Goal: Communication & Community: Participate in discussion

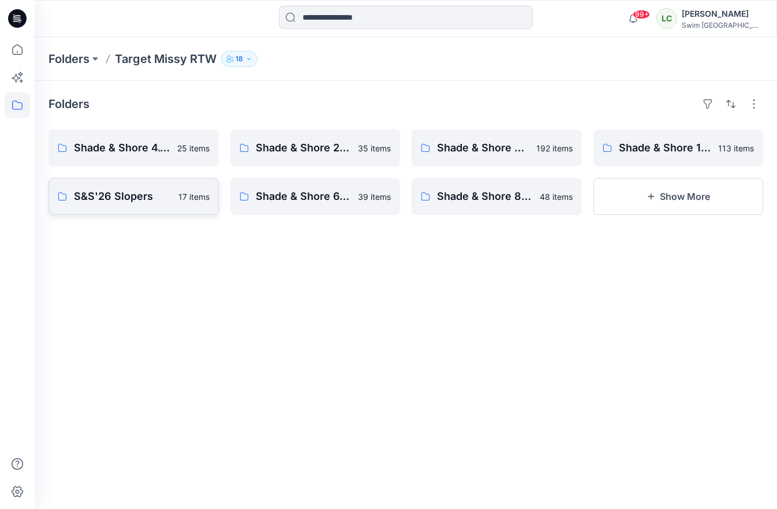
click at [151, 198] on p "S&S'26 Slopers" at bounding box center [123, 196] width 98 height 16
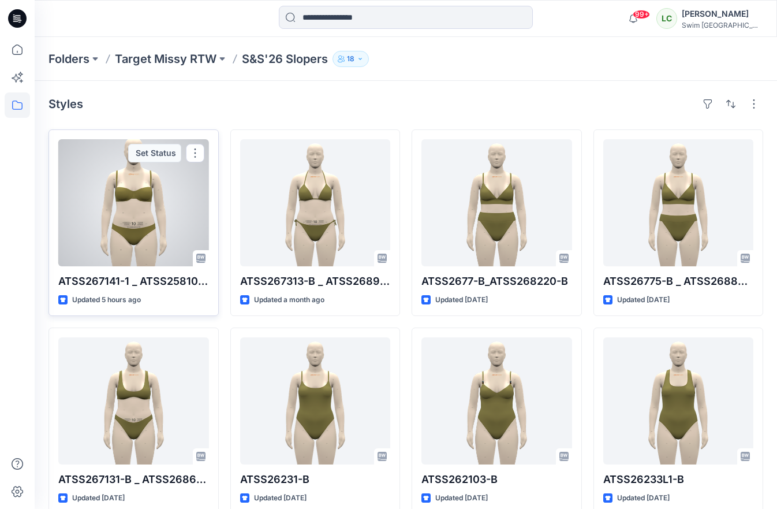
click at [141, 212] on div at bounding box center [133, 202] width 151 height 127
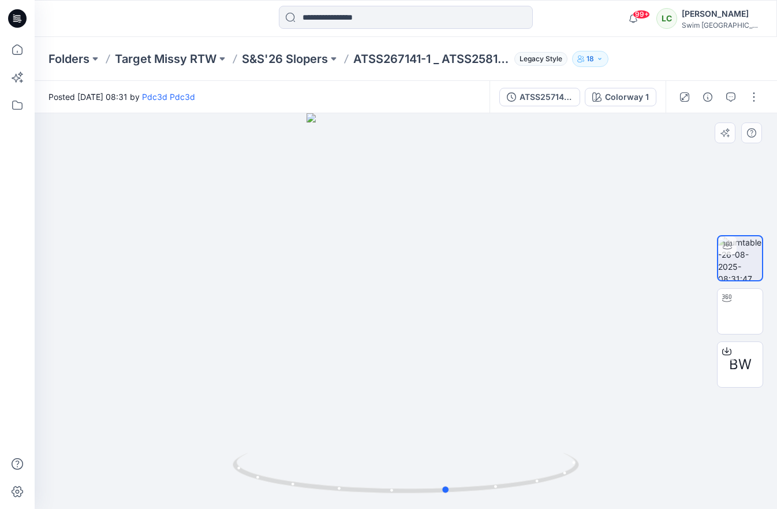
drag, startPoint x: 390, startPoint y: 380, endPoint x: 431, endPoint y: 355, distance: 48.7
click at [431, 355] on div at bounding box center [406, 310] width 742 height 395
click at [730, 92] on icon "button" at bounding box center [730, 96] width 9 height 9
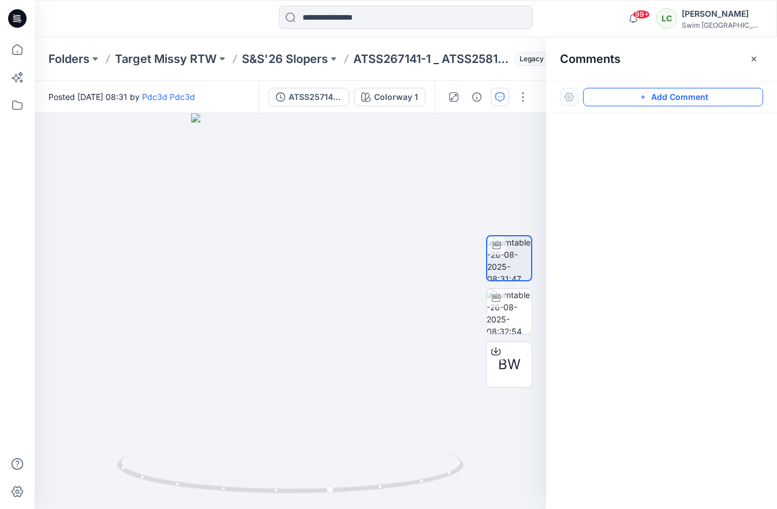
click at [678, 99] on button "Add Comment" at bounding box center [673, 97] width 180 height 18
click at [359, 259] on div "1" at bounding box center [290, 310] width 511 height 395
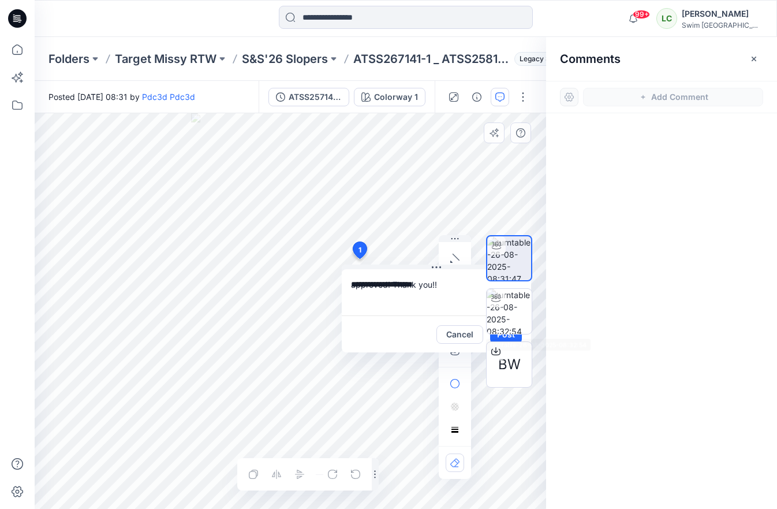
type textarea "**********"
click at [496, 338] on div "BW" at bounding box center [509, 311] width 46 height 254
click at [494, 337] on div "BW" at bounding box center [509, 311] width 46 height 254
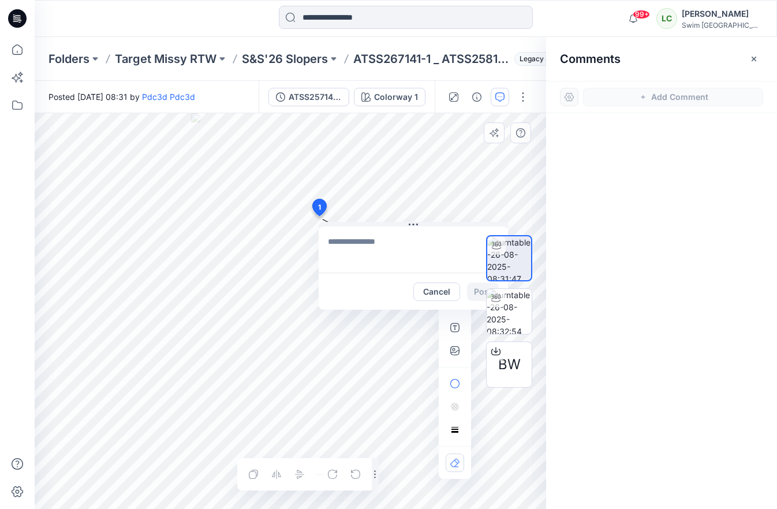
drag, startPoint x: 361, startPoint y: 253, endPoint x: 318, endPoint y: 205, distance: 64.6
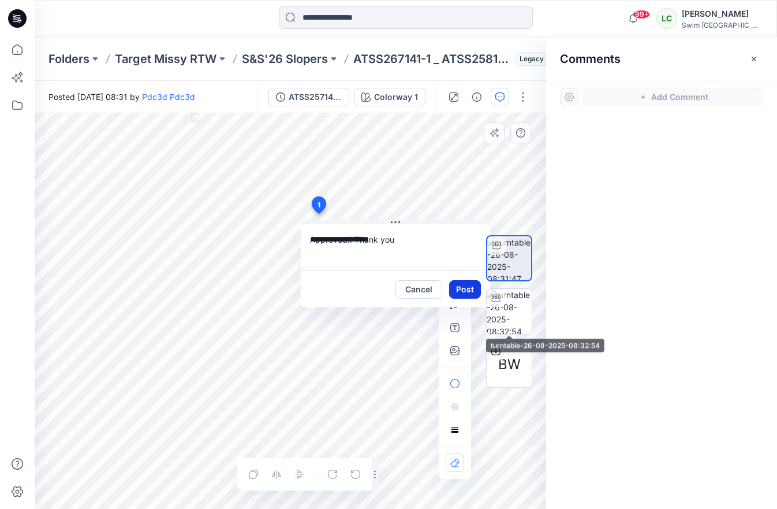
type textarea "**********"
click at [467, 285] on button "Post" at bounding box center [465, 289] width 32 height 18
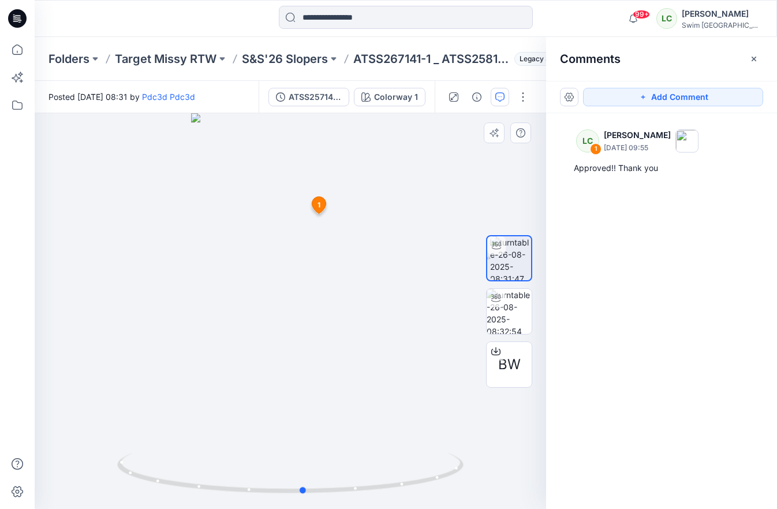
drag, startPoint x: 282, startPoint y: 367, endPoint x: 295, endPoint y: 348, distance: 22.7
click at [295, 348] on div at bounding box center [290, 310] width 511 height 395
click at [185, 64] on p "Target Missy RTW" at bounding box center [166, 59] width 102 height 16
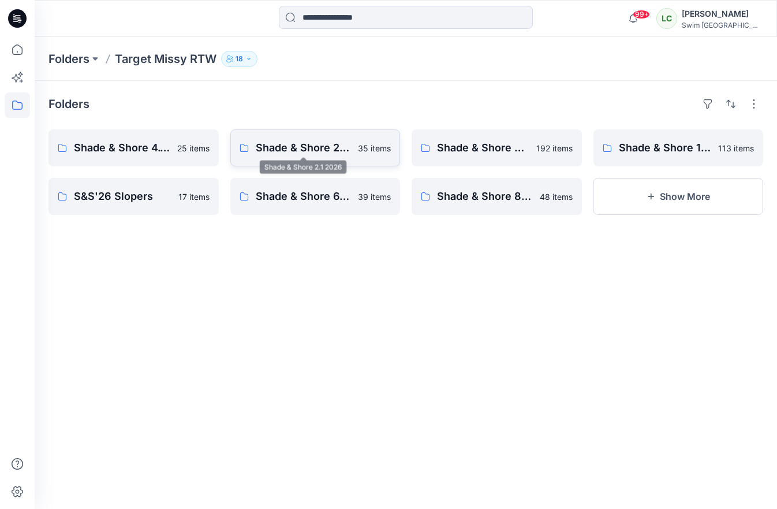
click at [296, 152] on p "Shade & Shore 2.1 2026" at bounding box center [304, 148] width 96 height 16
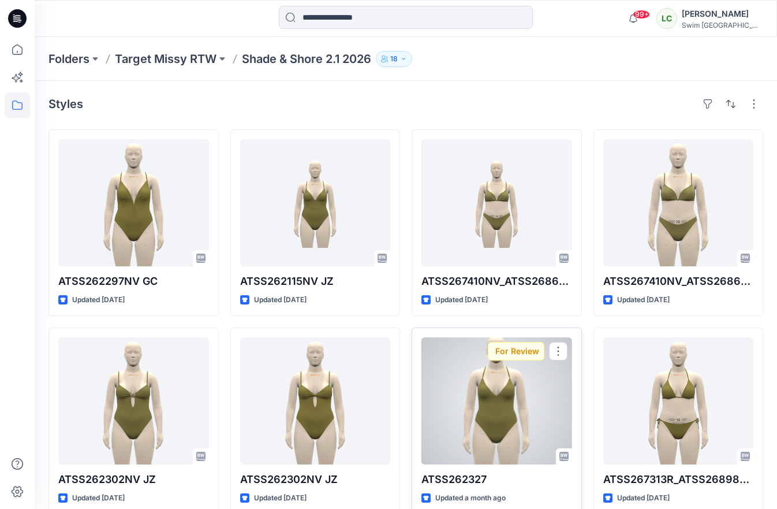
click at [472, 371] on div at bounding box center [496, 400] width 151 height 127
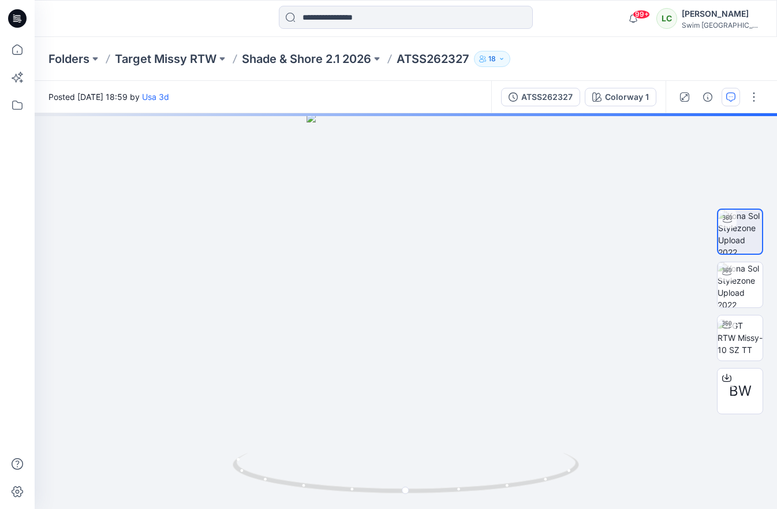
click at [730, 102] on button "button" at bounding box center [731, 97] width 18 height 18
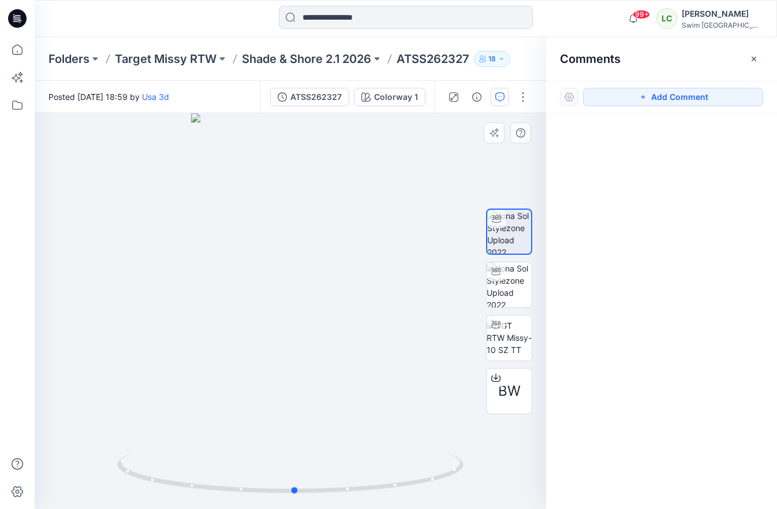
drag, startPoint x: 342, startPoint y: 417, endPoint x: 350, endPoint y: 393, distance: 25.6
click at [350, 393] on div at bounding box center [290, 310] width 511 height 395
click at [753, 61] on icon "button" at bounding box center [753, 58] width 9 height 9
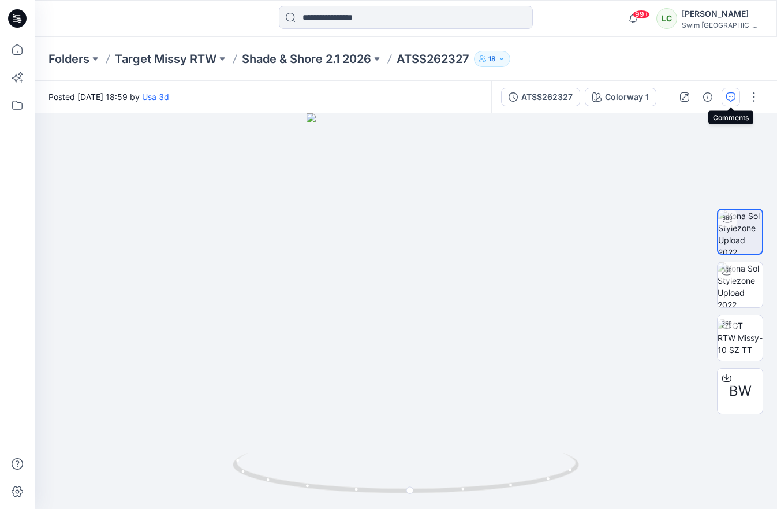
click at [733, 88] on button "button" at bounding box center [731, 97] width 18 height 18
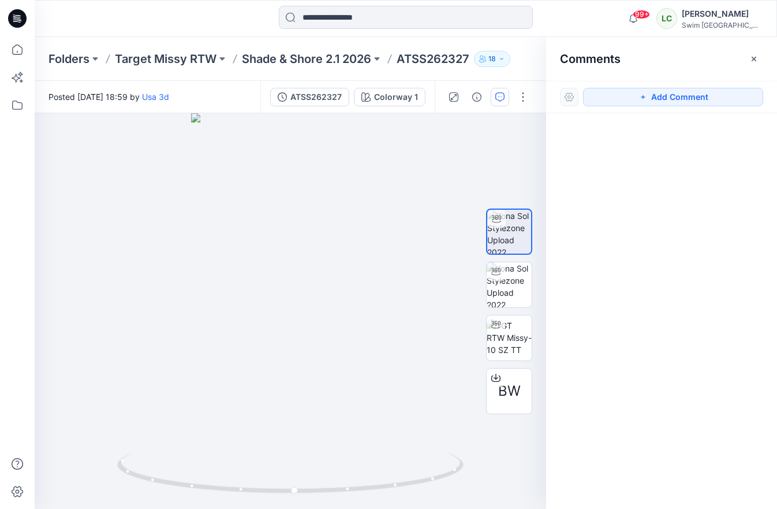
click at [764, 51] on div "Comments" at bounding box center [661, 58] width 231 height 43
click at [757, 54] on icon "button" at bounding box center [753, 58] width 9 height 9
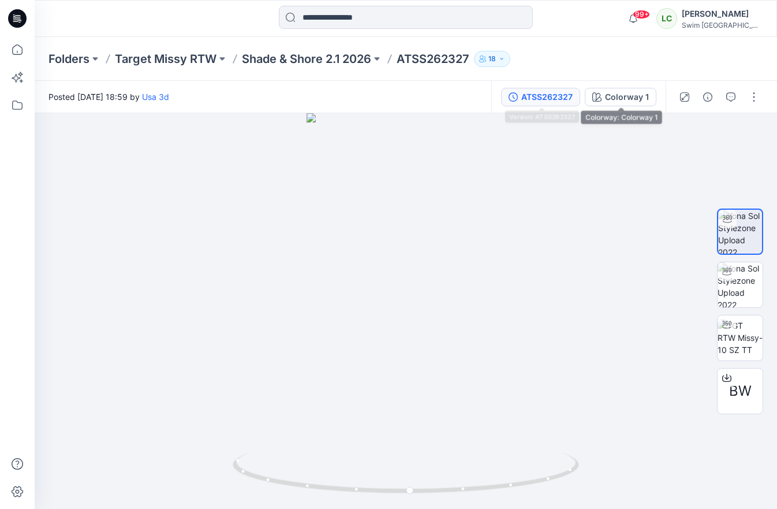
click at [554, 98] on div "ATSS262327" at bounding box center [546, 97] width 51 height 13
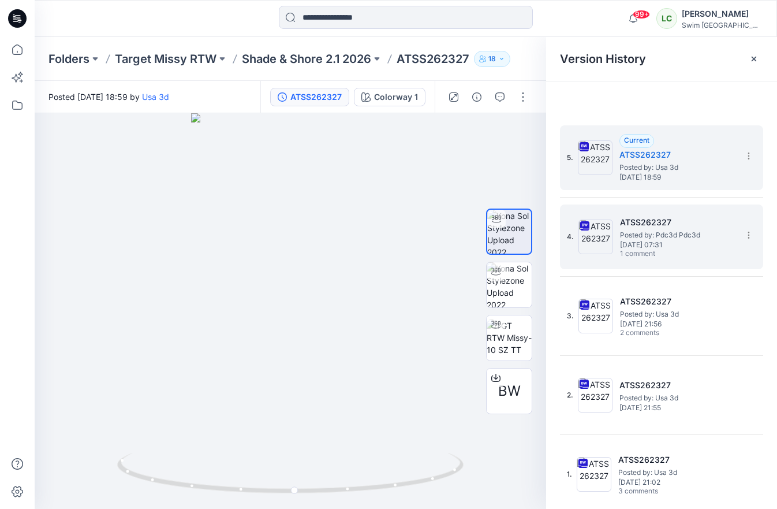
click at [656, 243] on span "[DATE] 07:31" at bounding box center [677, 245] width 115 height 8
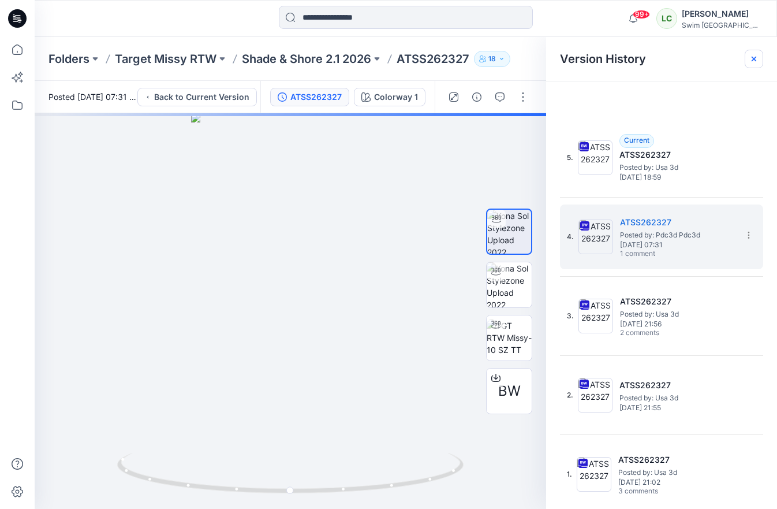
click at [754, 58] on icon at bounding box center [754, 59] width 5 height 5
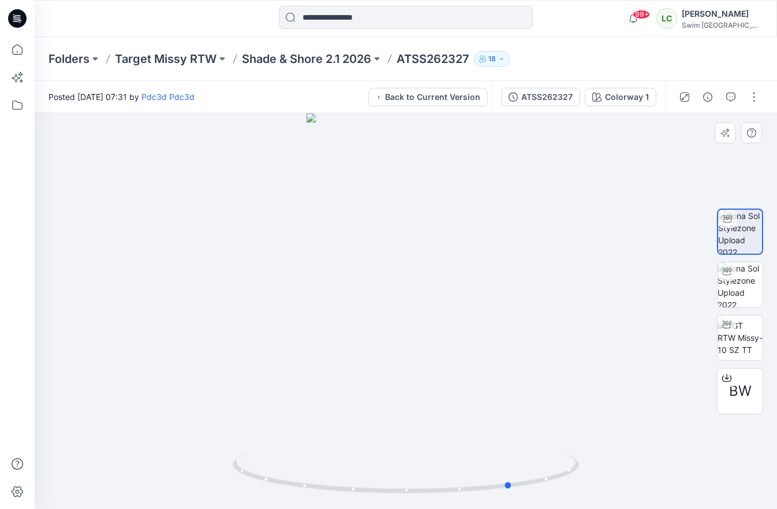
drag, startPoint x: 473, startPoint y: 334, endPoint x: 579, endPoint y: 308, distance: 109.3
click at [579, 308] on div at bounding box center [406, 310] width 742 height 395
drag, startPoint x: 411, startPoint y: 325, endPoint x: 507, endPoint y: 313, distance: 96.6
click at [507, 313] on div at bounding box center [406, 310] width 742 height 395
click at [737, 94] on button "button" at bounding box center [731, 97] width 18 height 18
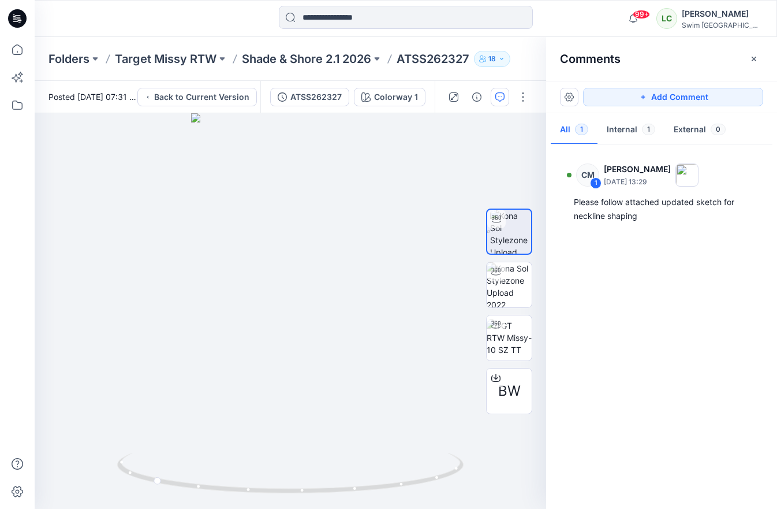
click at [651, 185] on p "[DATE] 13:29" at bounding box center [637, 182] width 67 height 12
drag, startPoint x: 242, startPoint y: 432, endPoint x: 418, endPoint y: 406, distance: 177.9
click at [418, 406] on div at bounding box center [290, 310] width 511 height 395
click at [753, 63] on icon "button" at bounding box center [753, 58] width 9 height 9
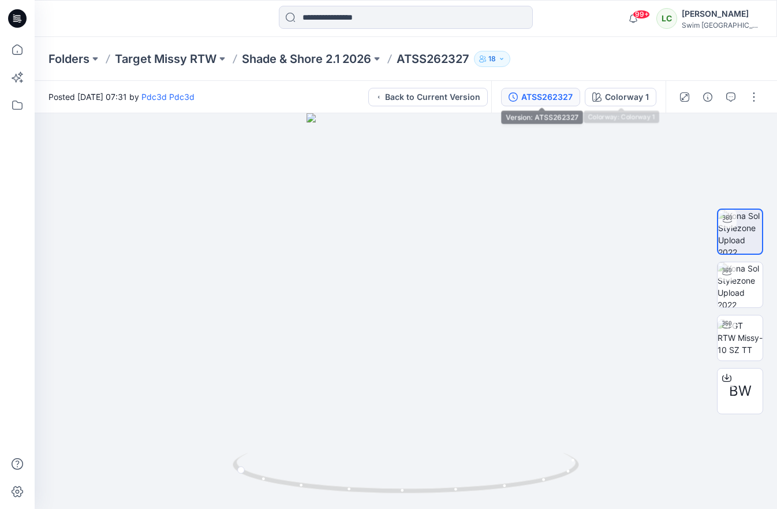
click at [549, 89] on button "ATSS262327" at bounding box center [540, 97] width 79 height 18
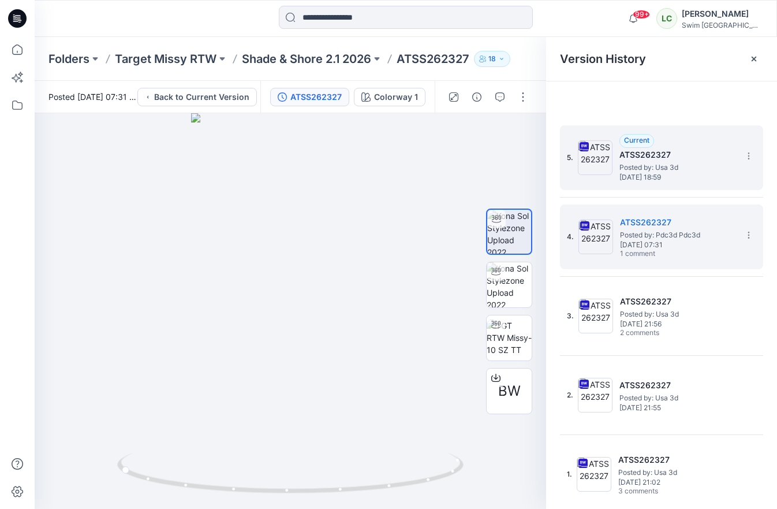
click at [652, 177] on span "[DATE] 18:59" at bounding box center [676, 177] width 115 height 8
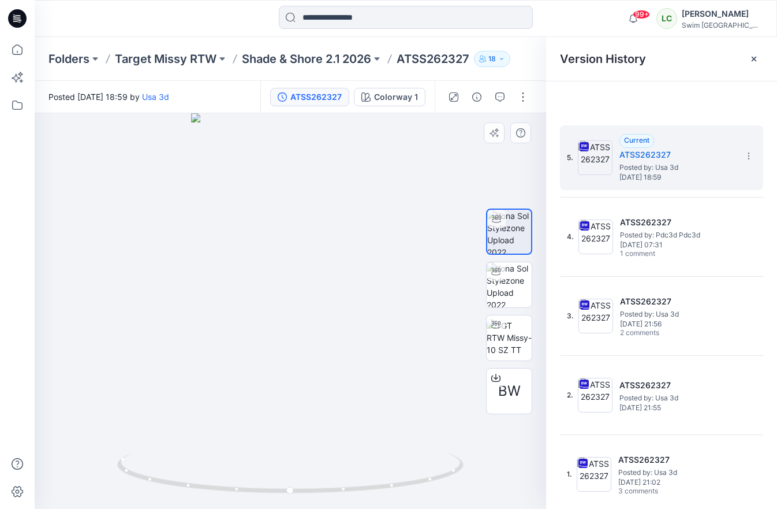
click at [342, 375] on div at bounding box center [290, 310] width 511 height 395
drag, startPoint x: 290, startPoint y: 412, endPoint x: 269, endPoint y: 409, distance: 21.6
click at [269, 409] on div at bounding box center [290, 310] width 511 height 395
drag, startPoint x: 269, startPoint y: 409, endPoint x: 425, endPoint y: 391, distance: 156.8
click at [425, 391] on div at bounding box center [290, 310] width 511 height 395
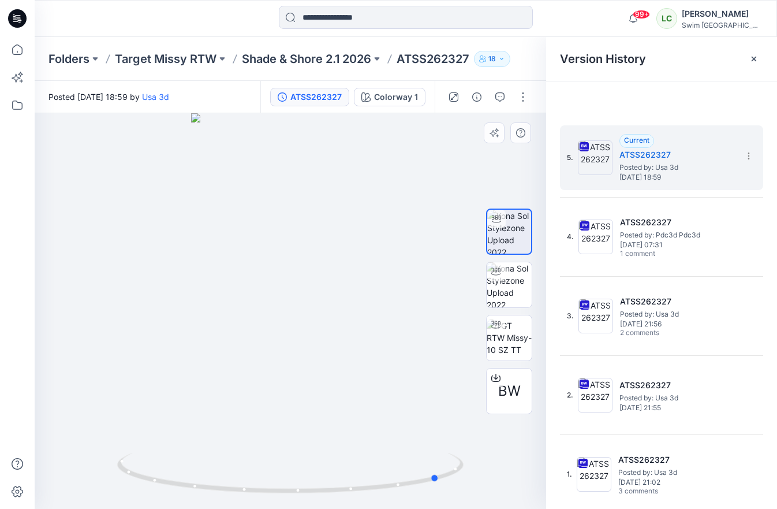
drag, startPoint x: 309, startPoint y: 429, endPoint x: 465, endPoint y: 388, distance: 161.1
click at [465, 388] on div at bounding box center [290, 310] width 511 height 395
drag, startPoint x: 326, startPoint y: 403, endPoint x: 224, endPoint y: 388, distance: 102.6
click at [224, 388] on div at bounding box center [290, 310] width 511 height 395
click at [758, 58] on icon at bounding box center [753, 58] width 9 height 9
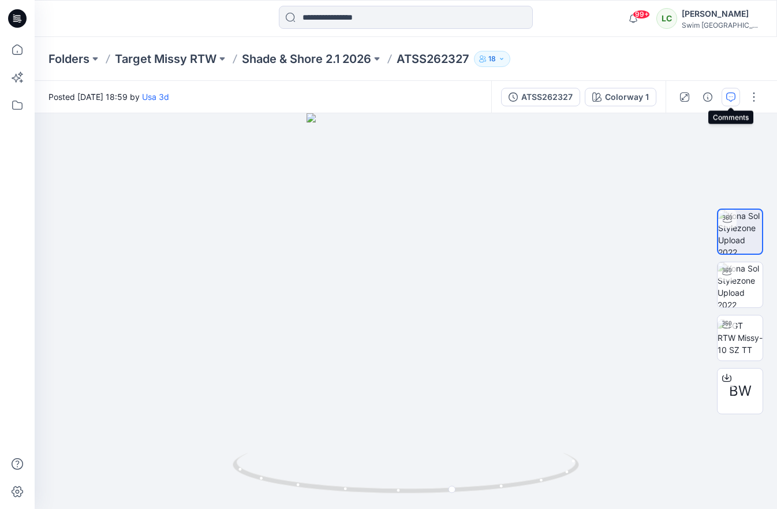
click at [734, 91] on button "button" at bounding box center [731, 97] width 18 height 18
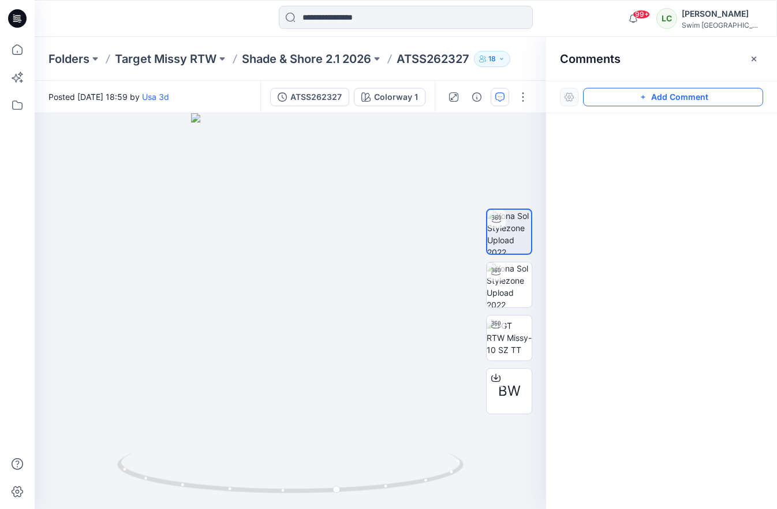
click at [701, 100] on button "Add Comment" at bounding box center [673, 97] width 180 height 18
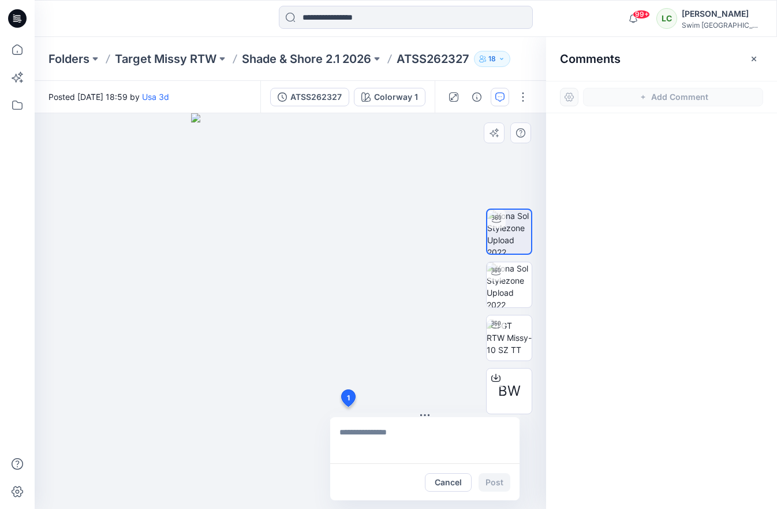
click at [347, 406] on div "1 Cancel Post" at bounding box center [290, 310] width 511 height 395
click at [455, 487] on button "Cancel" at bounding box center [448, 482] width 47 height 18
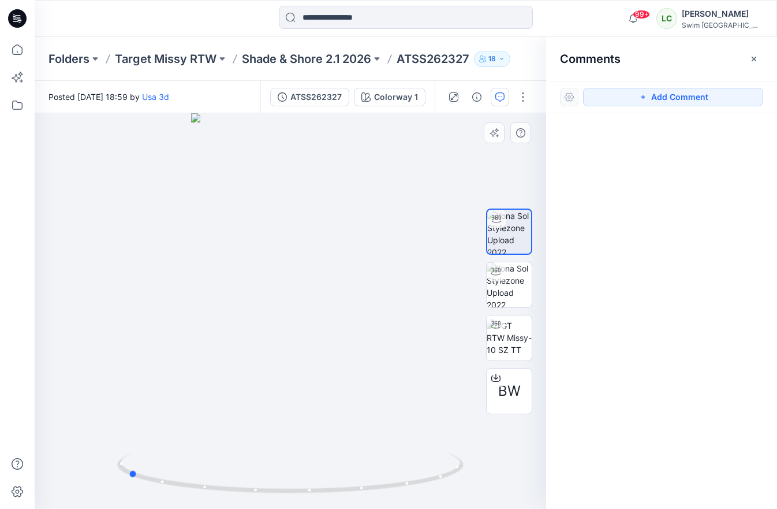
drag, startPoint x: 289, startPoint y: 426, endPoint x: 472, endPoint y: 397, distance: 185.2
click at [472, 397] on div "BW Colorway 1 Loading... Material Properties Loading... 1" at bounding box center [290, 310] width 511 height 395
drag, startPoint x: 272, startPoint y: 375, endPoint x: 420, endPoint y: 354, distance: 148.6
click at [420, 354] on div at bounding box center [290, 310] width 511 height 395
click at [713, 87] on div "Add Comment" at bounding box center [661, 97] width 231 height 32
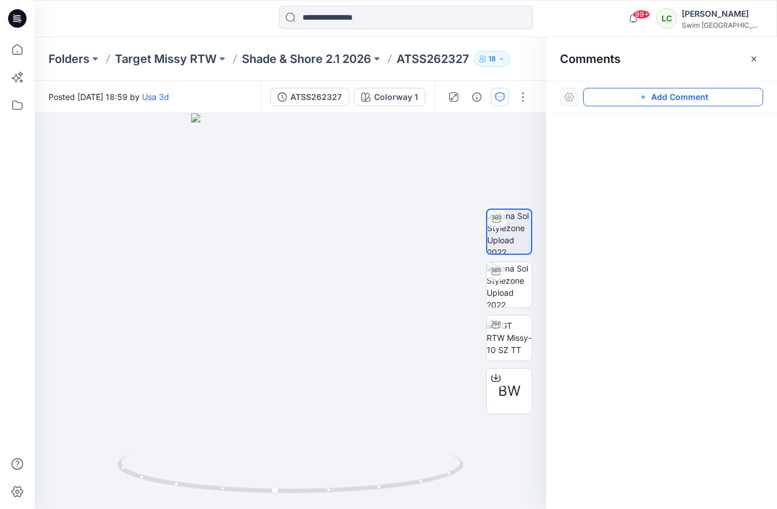
click at [712, 92] on button "Add Comment" at bounding box center [673, 97] width 180 height 18
click at [277, 281] on div "1" at bounding box center [290, 310] width 511 height 395
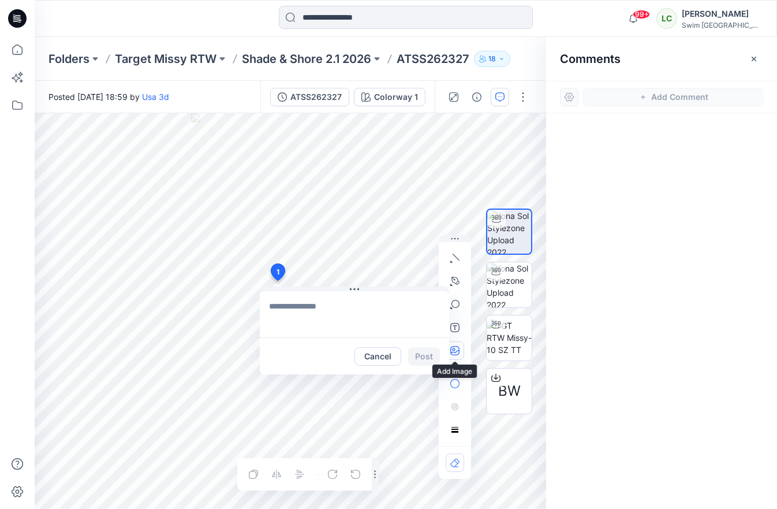
click at [456, 349] on icon "button" at bounding box center [454, 350] width 9 height 9
type input"] "**********"
click at [307, 315] on textarea at bounding box center [354, 314] width 189 height 46
type textarea "**********"
click at [421, 354] on button "Post" at bounding box center [424, 356] width 32 height 18
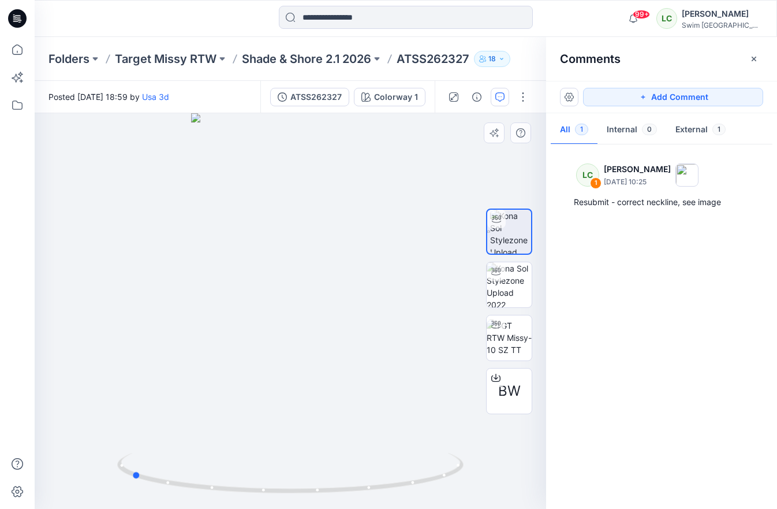
drag, startPoint x: 275, startPoint y: 409, endPoint x: 464, endPoint y: 364, distance: 193.9
click at [464, 364] on div at bounding box center [290, 310] width 511 height 395
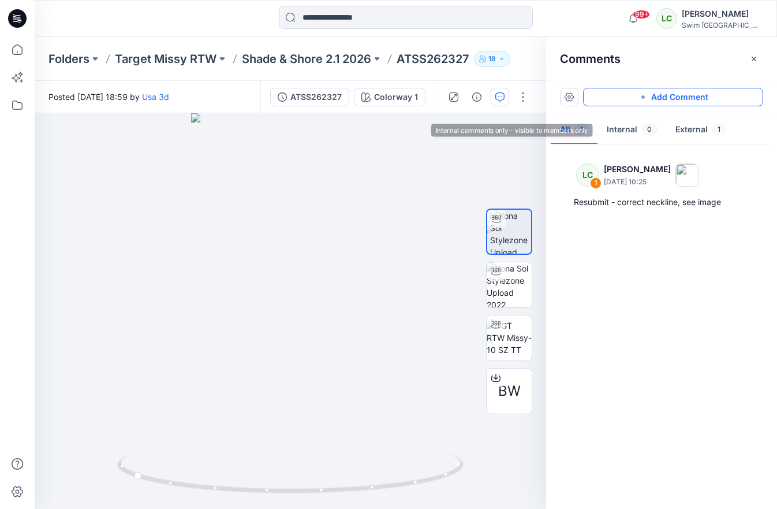
click at [644, 103] on button "Add Comment" at bounding box center [673, 97] width 180 height 18
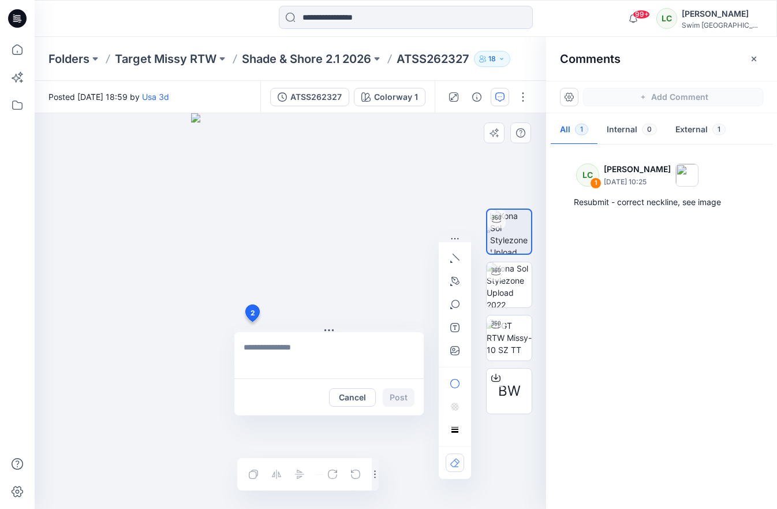
click at [252, 322] on div "2 Cancel Post Layer 1" at bounding box center [290, 310] width 511 height 395
type textarea "**********"
click at [453, 353] on icon "button" at bounding box center [454, 350] width 9 height 9
type input"] "**********"
click at [391, 395] on button "Post" at bounding box center [399, 397] width 32 height 18
